Goal: Task Accomplishment & Management: Manage account settings

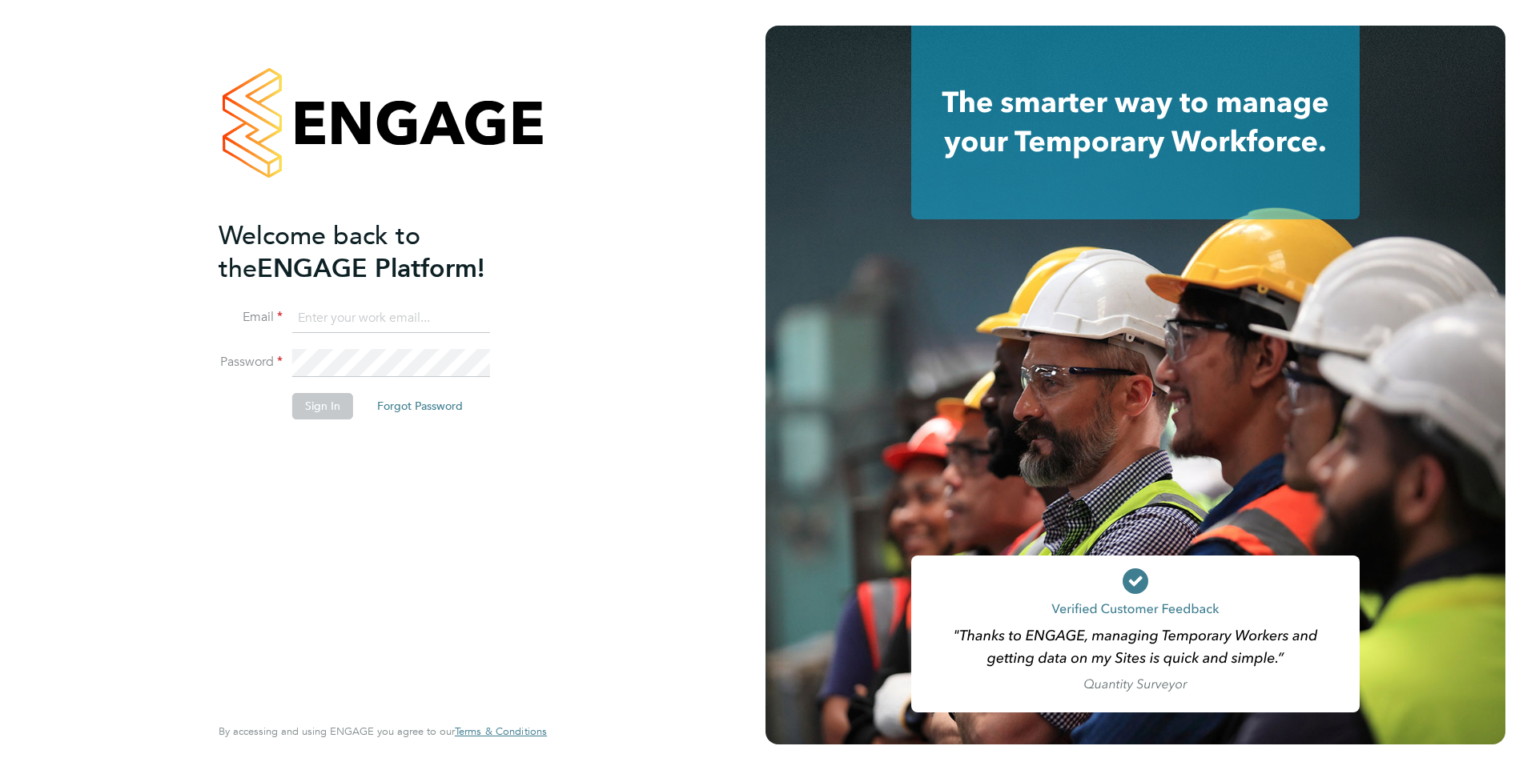
type input "[PERSON_NAME][EMAIL_ADDRESS][PERSON_NAME][DOMAIN_NAME]"
click at [338, 410] on button "Sign In" at bounding box center [322, 406] width 61 height 26
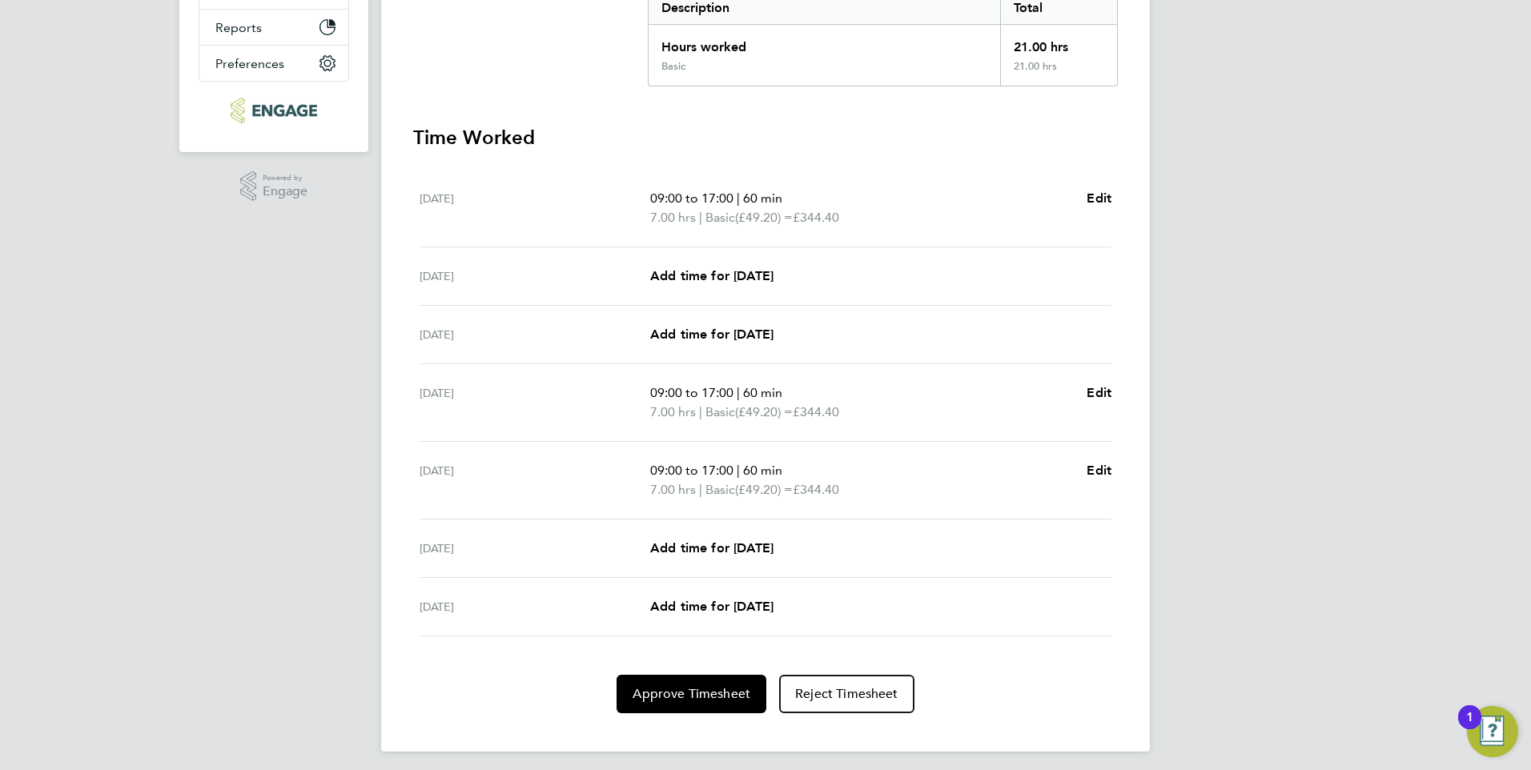
scroll to position [361, 0]
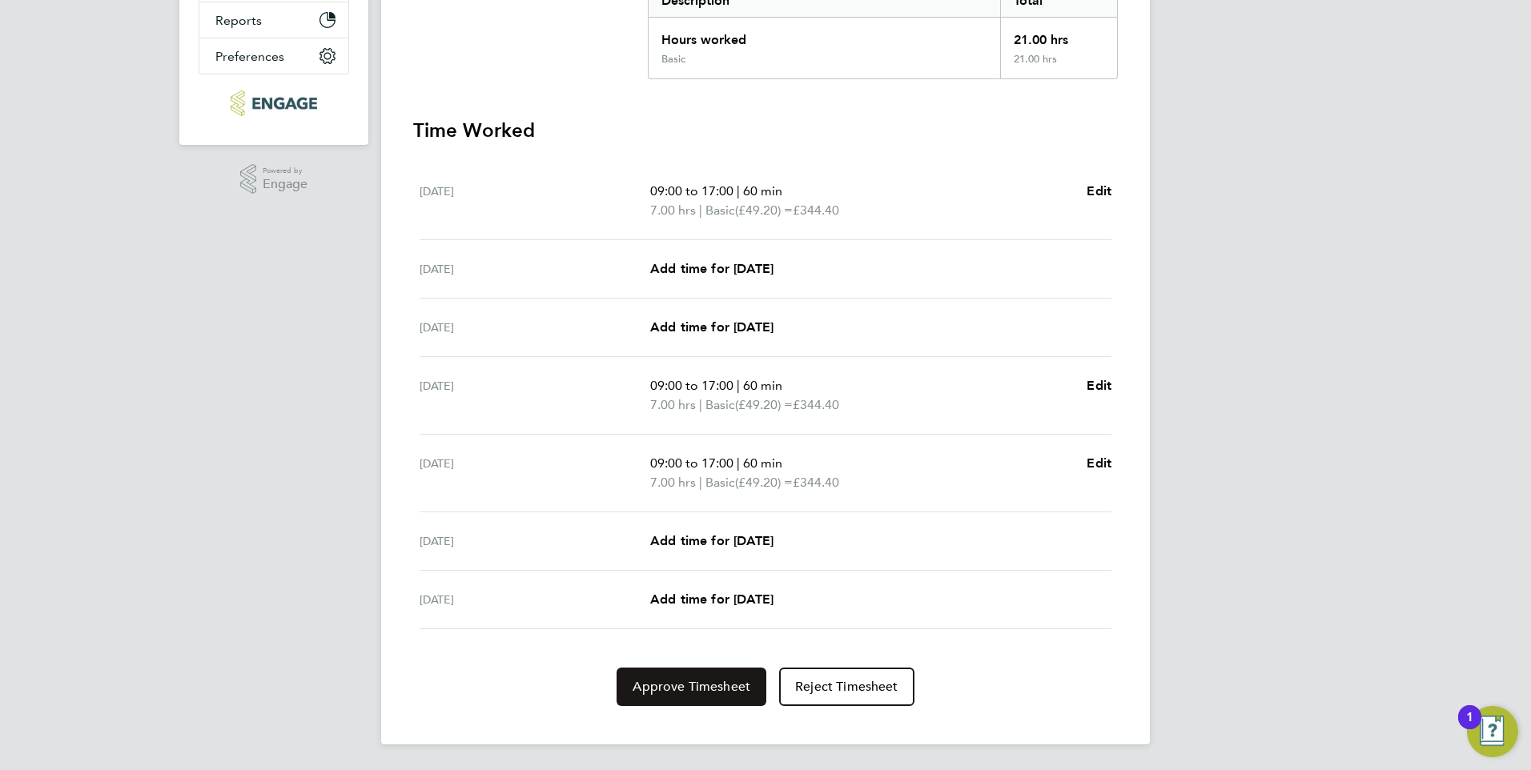
click at [729, 674] on button "Approve Timesheet" at bounding box center [691, 687] width 150 height 38
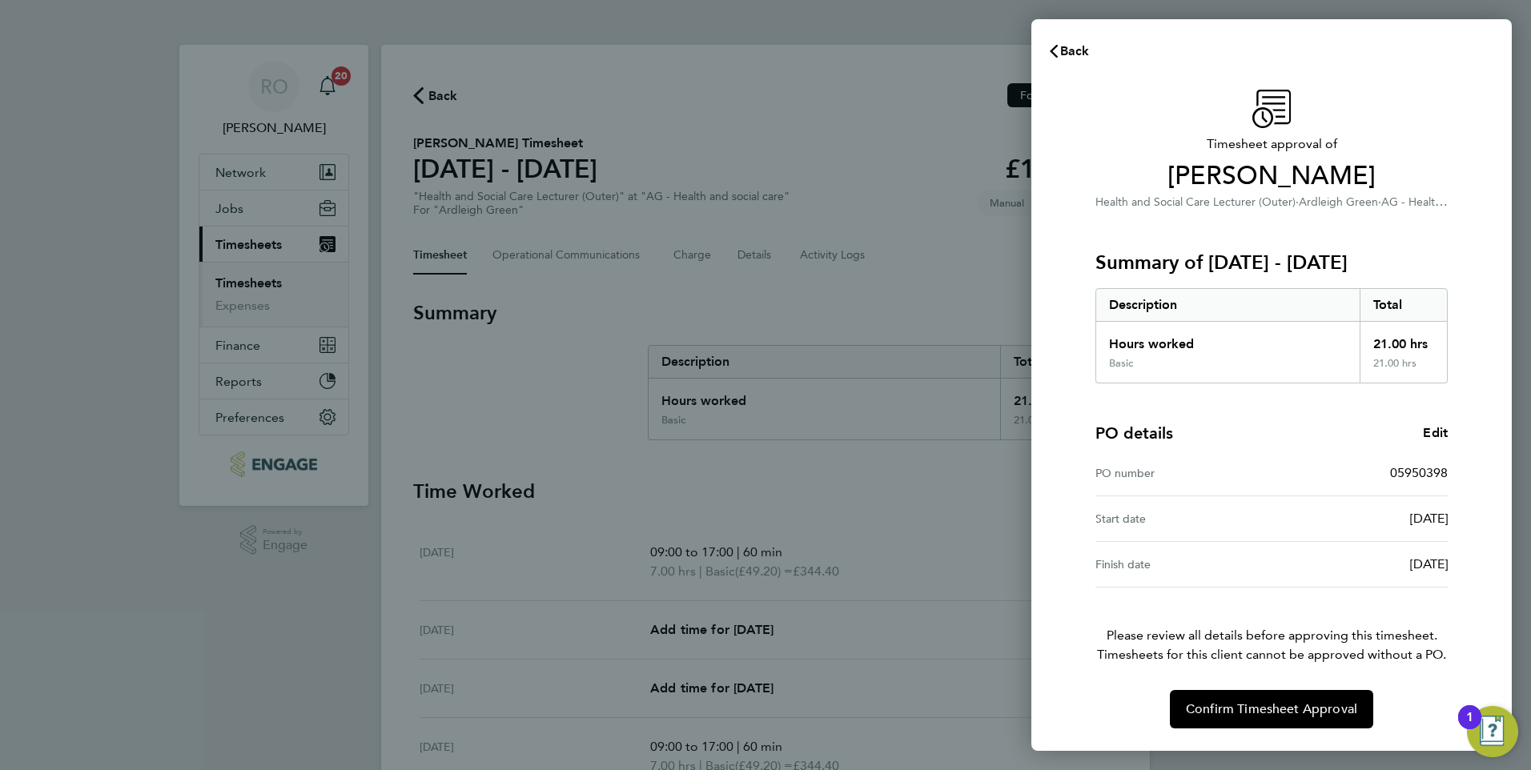
click at [933, 652] on div "Back Timesheet approval of Kshama Patel Health and Social Care Lecturer (Outer)…" at bounding box center [765, 385] width 1531 height 770
drag, startPoint x: 1066, startPoint y: 43, endPoint x: 1001, endPoint y: 231, distance: 198.5
click at [1065, 43] on span "Back" at bounding box center [1075, 50] width 30 height 15
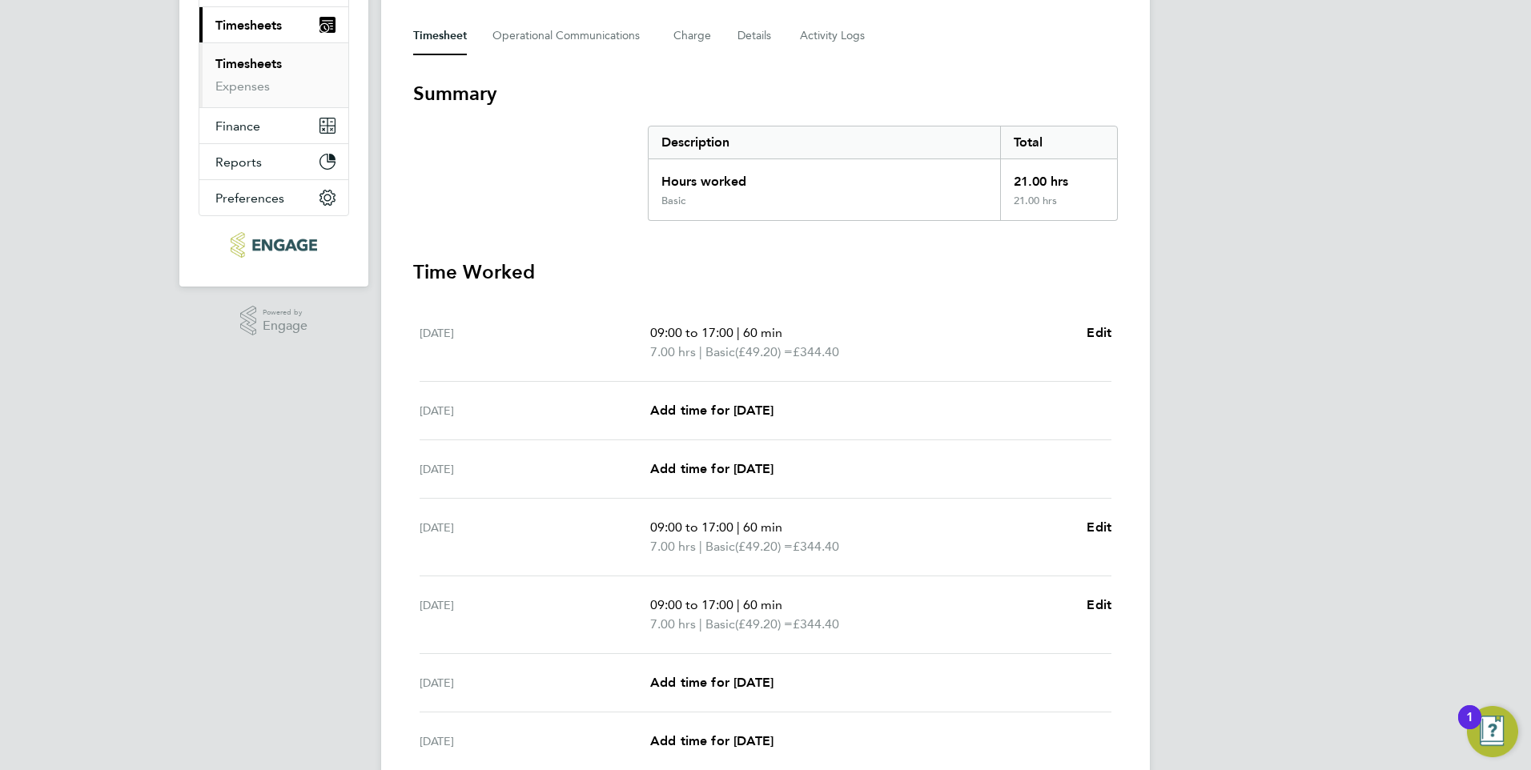
scroll to position [361, 0]
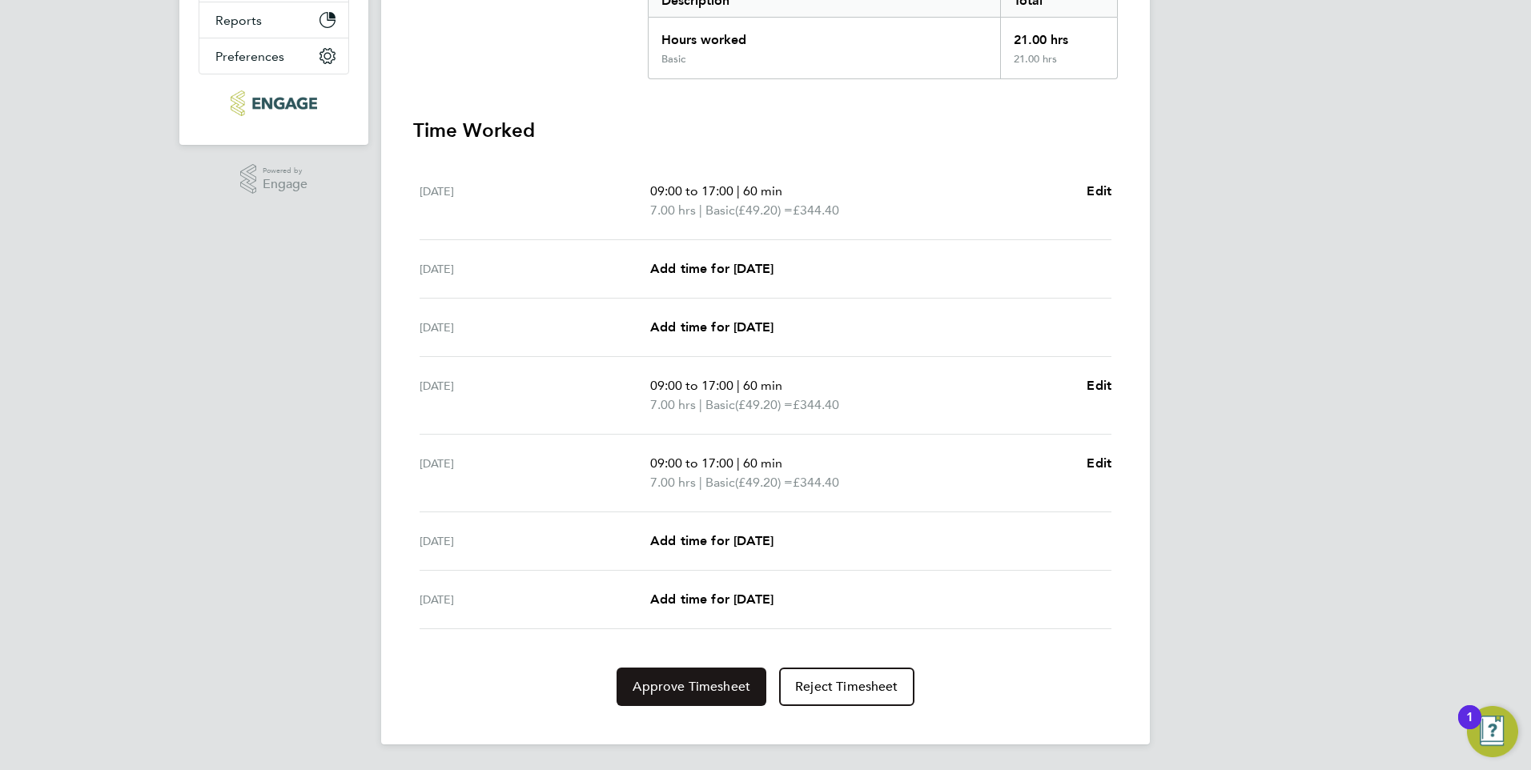
click at [739, 681] on span "Approve Timesheet" at bounding box center [691, 687] width 118 height 16
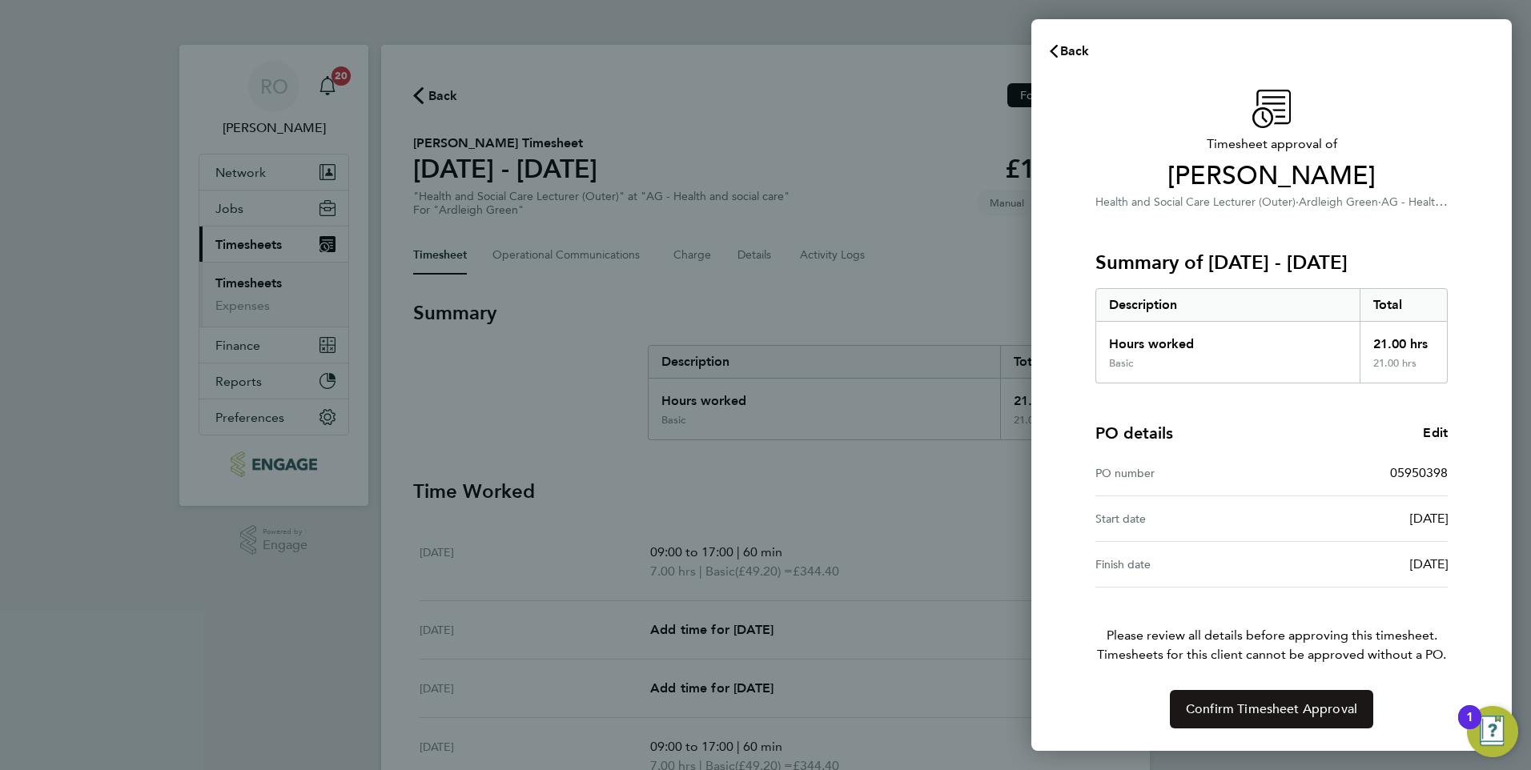
click at [1198, 714] on span "Confirm Timesheet Approval" at bounding box center [1271, 709] width 171 height 16
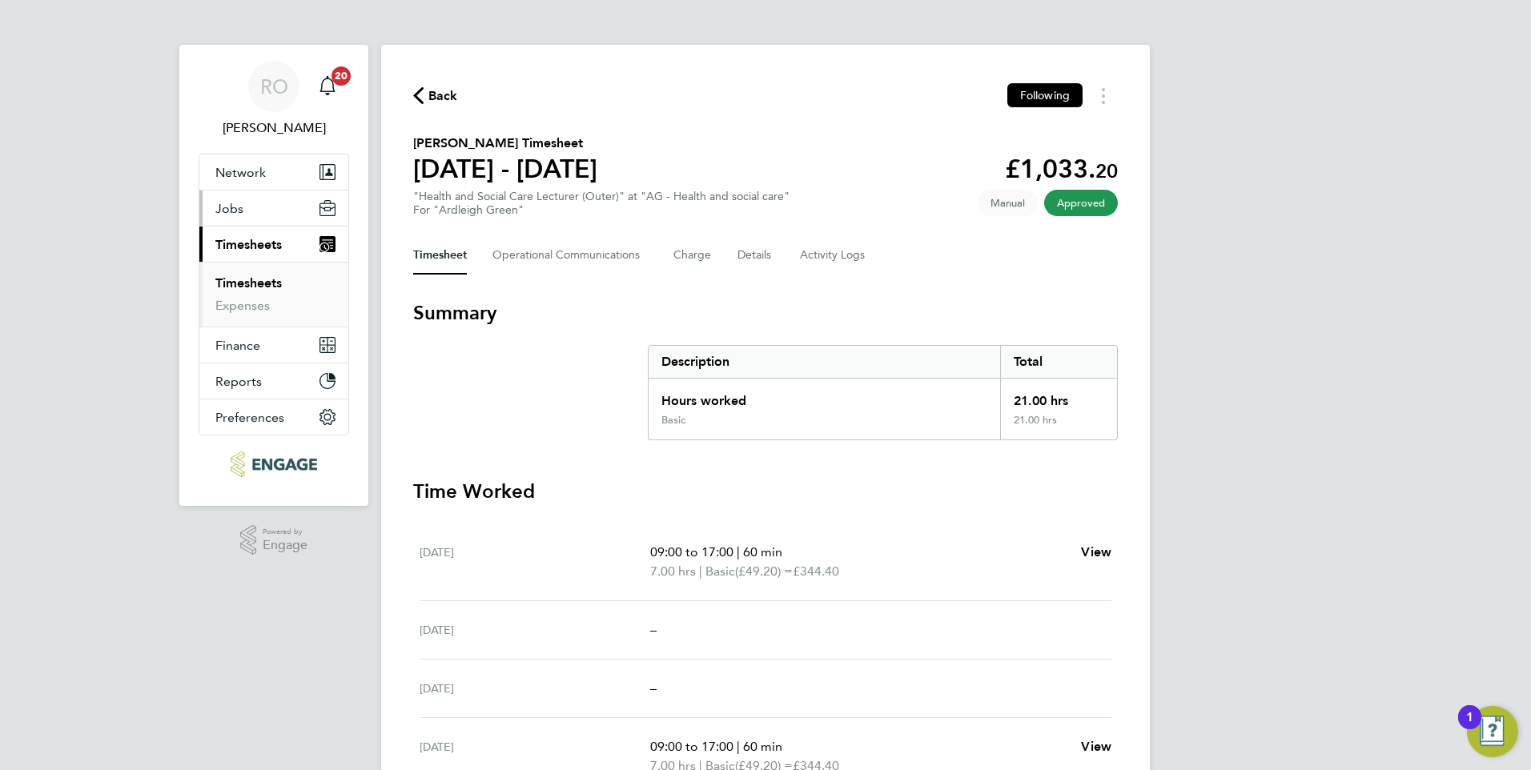
click at [239, 207] on span "Jobs" at bounding box center [229, 208] width 28 height 15
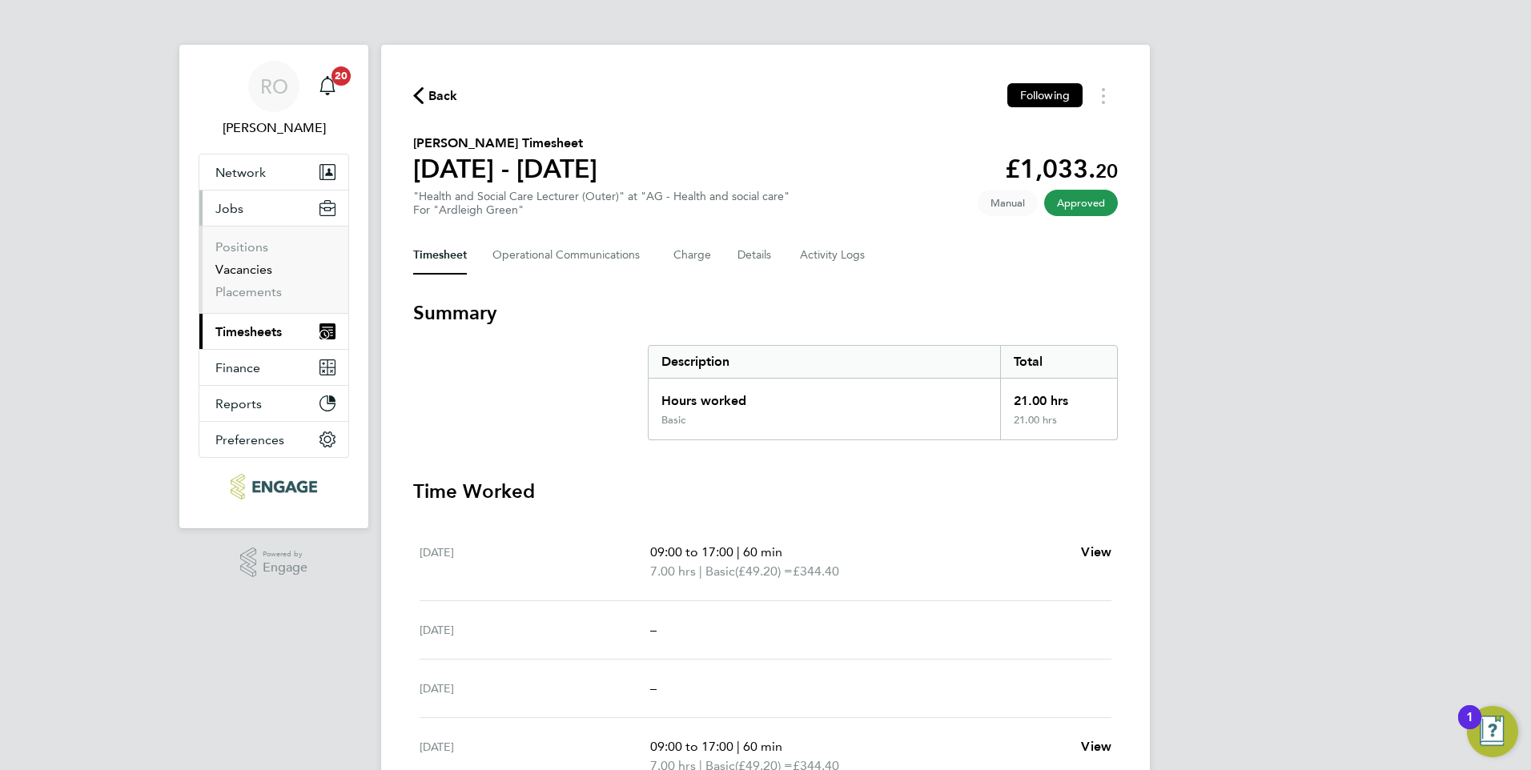
click at [236, 271] on link "Vacancies" at bounding box center [243, 269] width 57 height 15
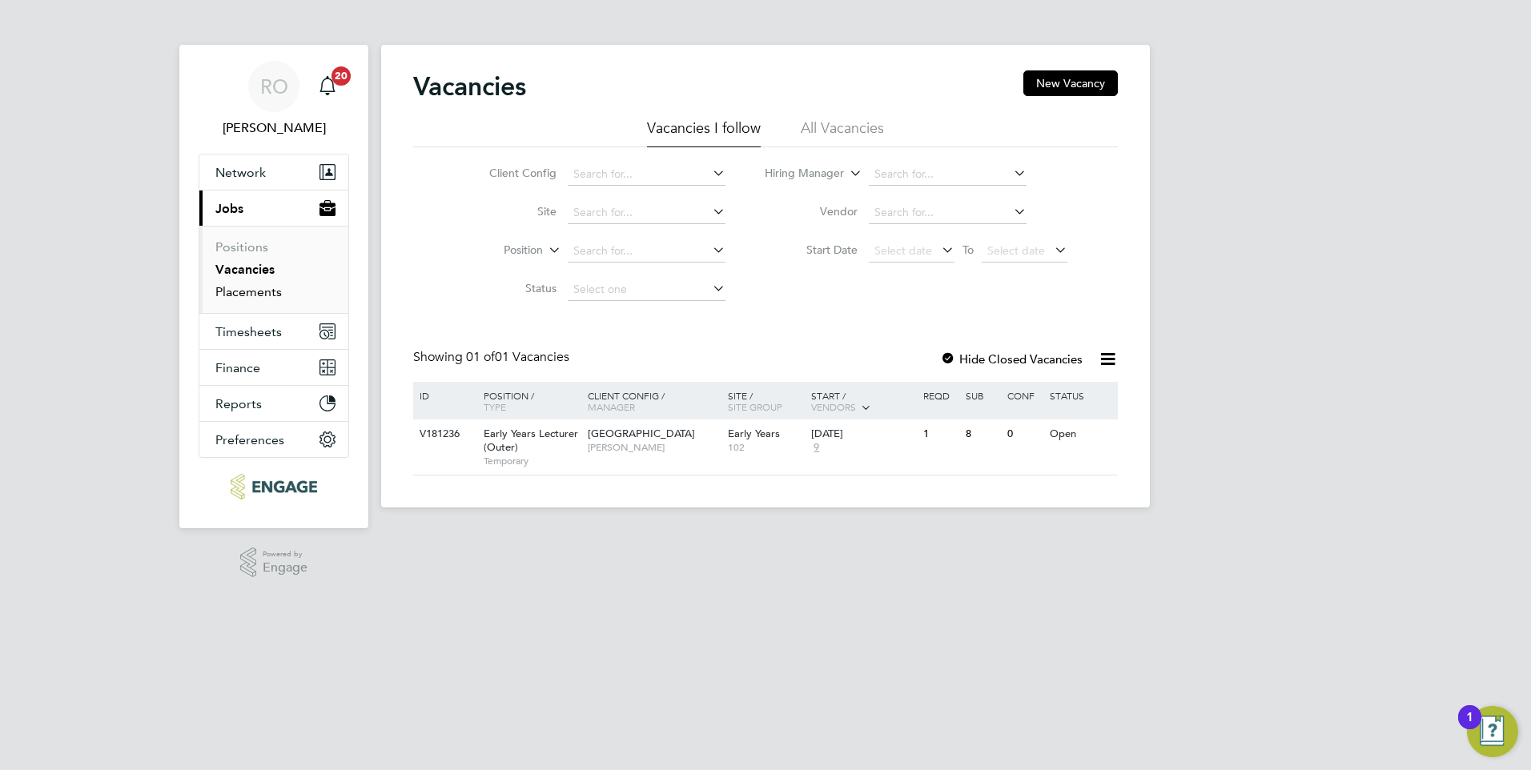
click at [259, 289] on link "Placements" at bounding box center [248, 291] width 66 height 15
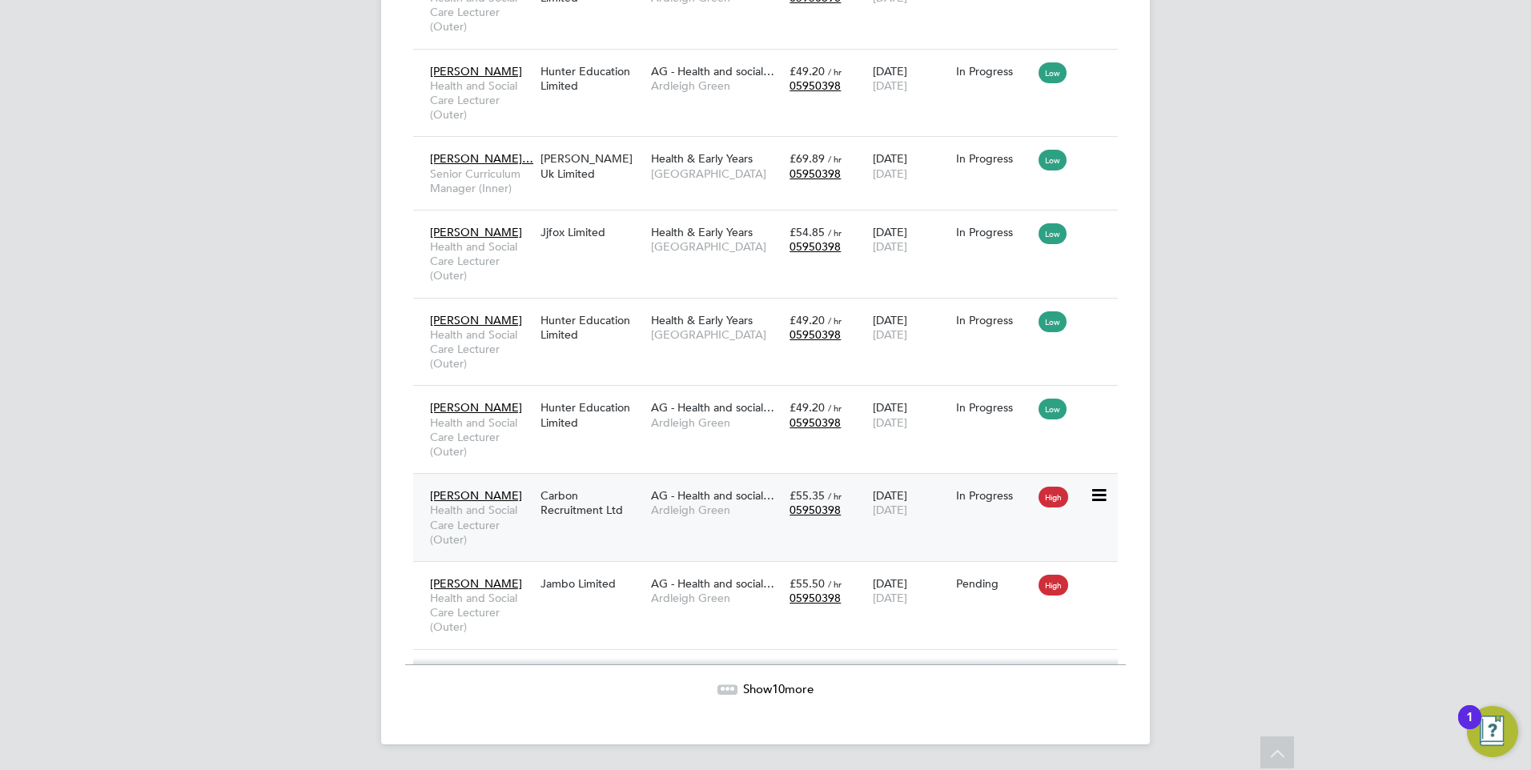
click at [501, 496] on span "[PERSON_NAME]" at bounding box center [476, 495] width 92 height 14
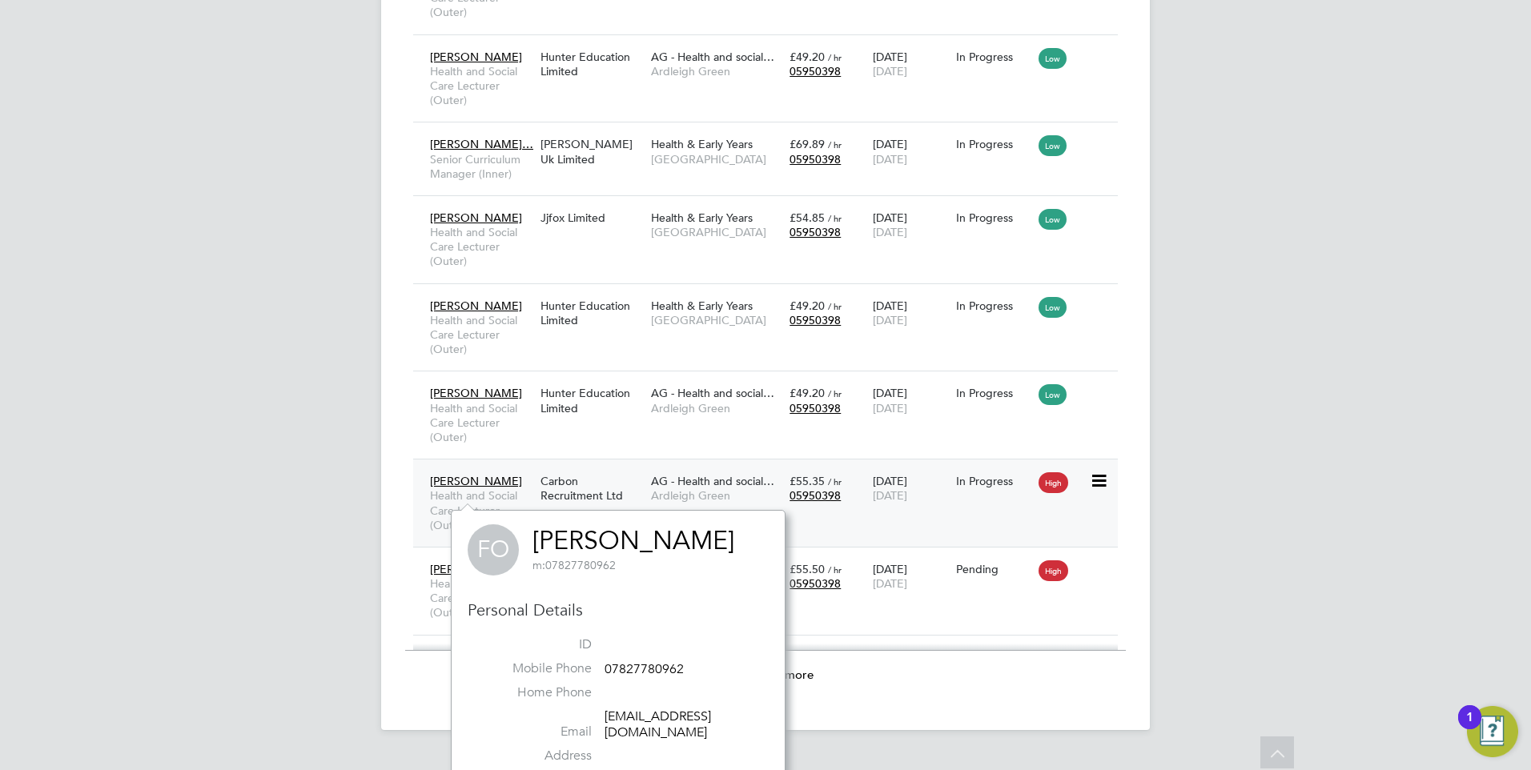
click at [588, 496] on div "Carbon Recruitment Ltd" at bounding box center [591, 488] width 110 height 45
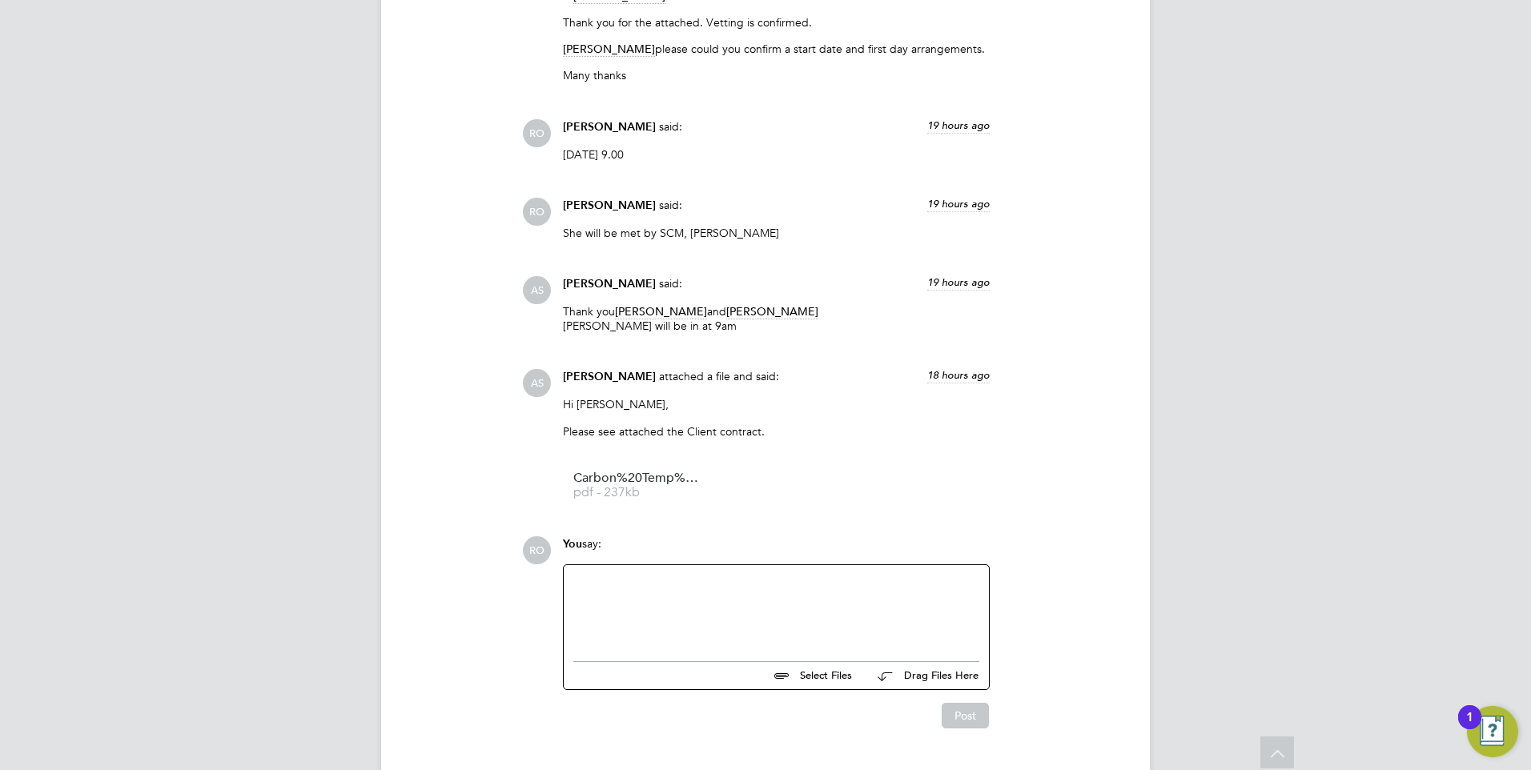
scroll to position [1848, 0]
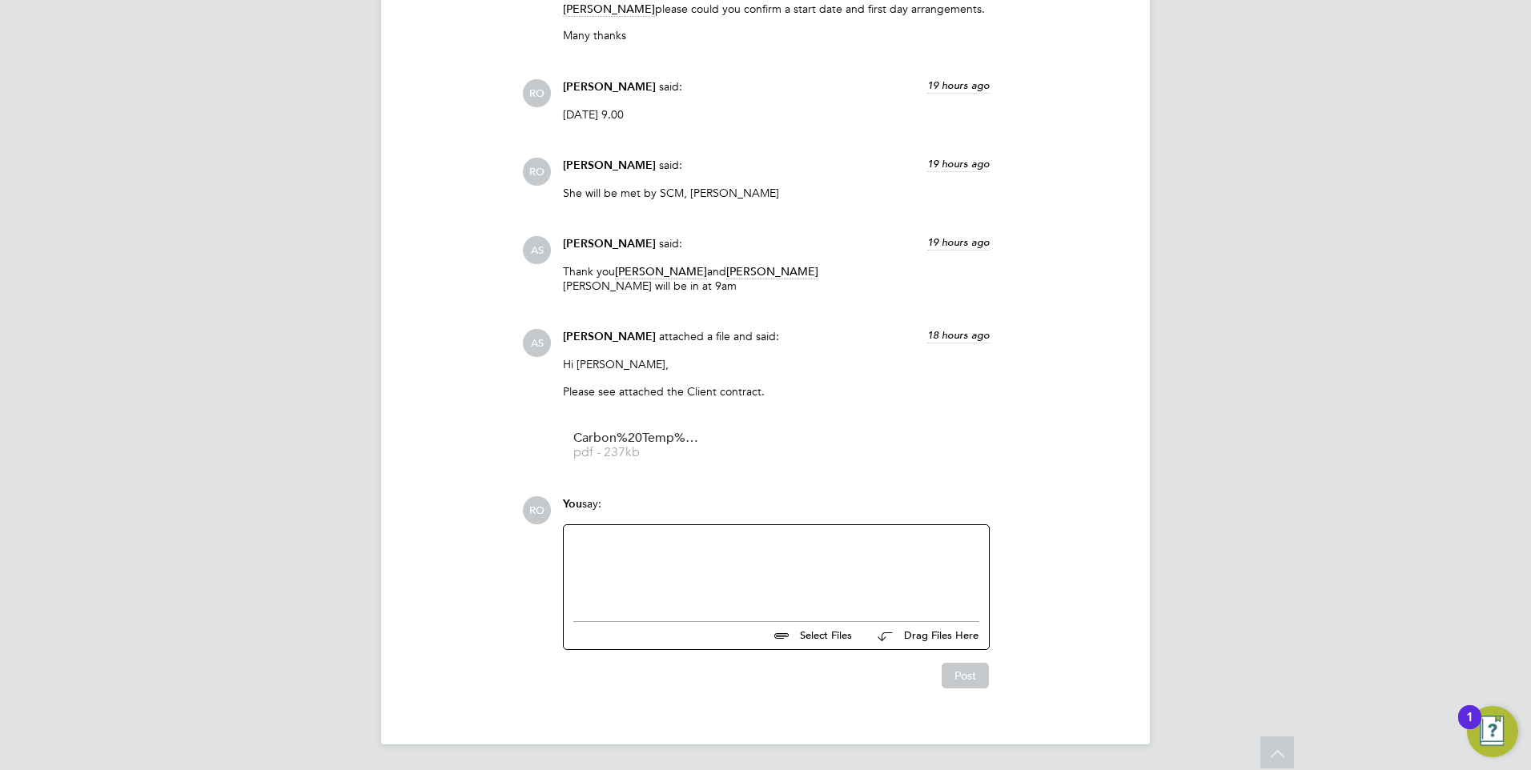
click at [741, 550] on div at bounding box center [776, 569] width 406 height 69
click at [699, 540] on div "[PERSON_NAME], please email IT [PERSON_NAME] can receive her login asap" at bounding box center [776, 569] width 406 height 69
click at [966, 681] on button "Post" at bounding box center [964, 676] width 47 height 26
